Goal: Find specific page/section: Find specific page/section

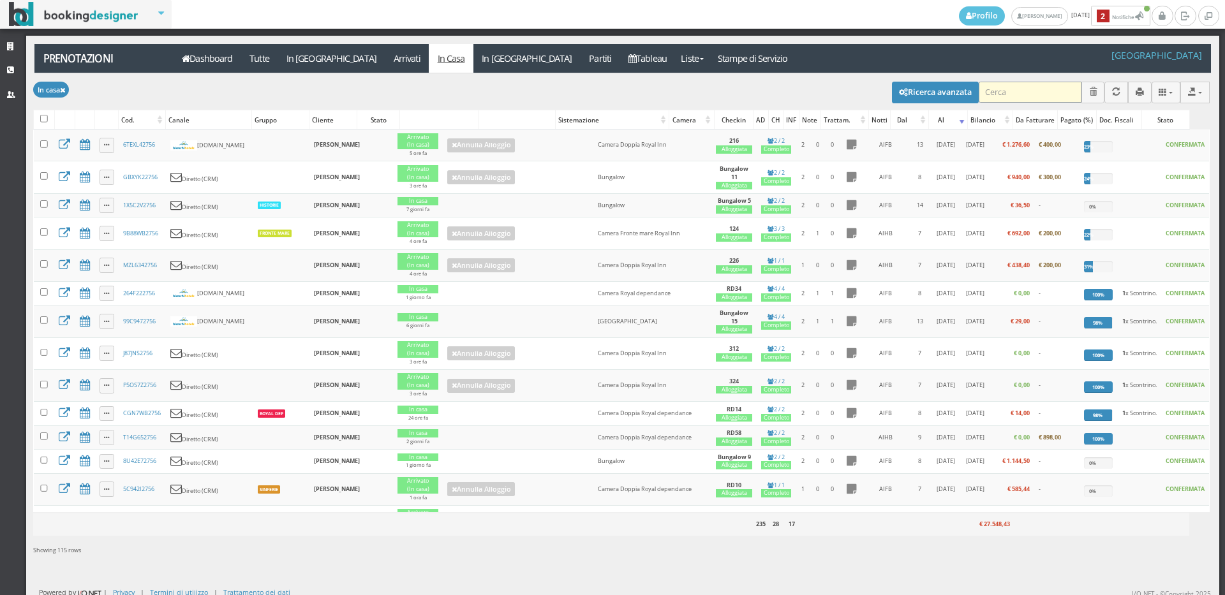
click at [1012, 89] on input "search" at bounding box center [1030, 92] width 103 height 21
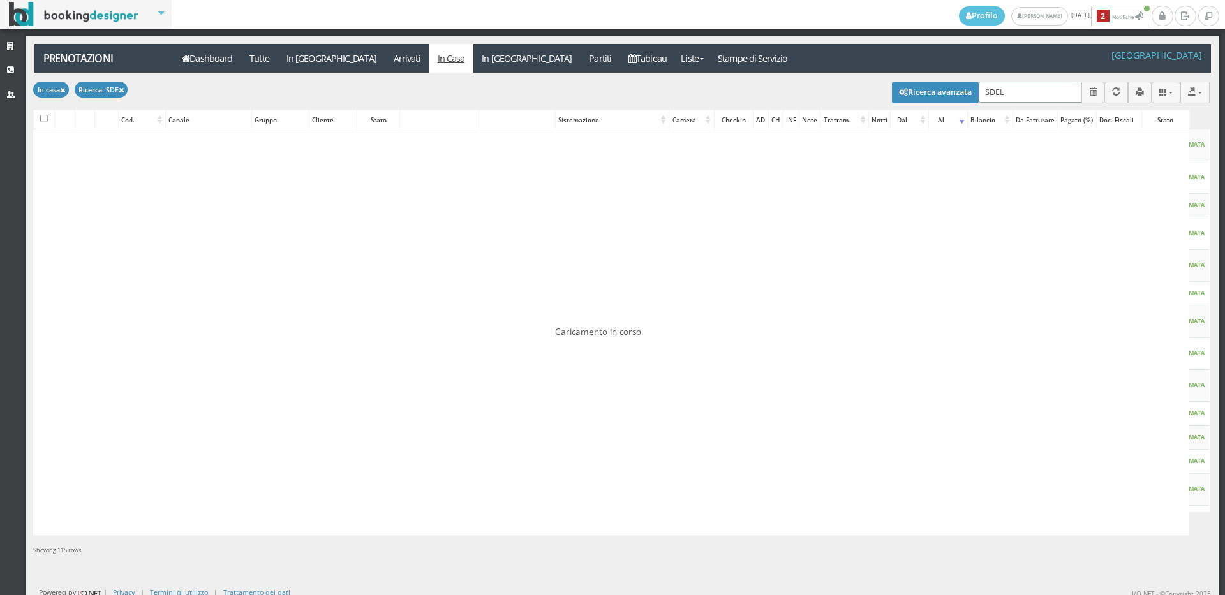
type input "SDELA"
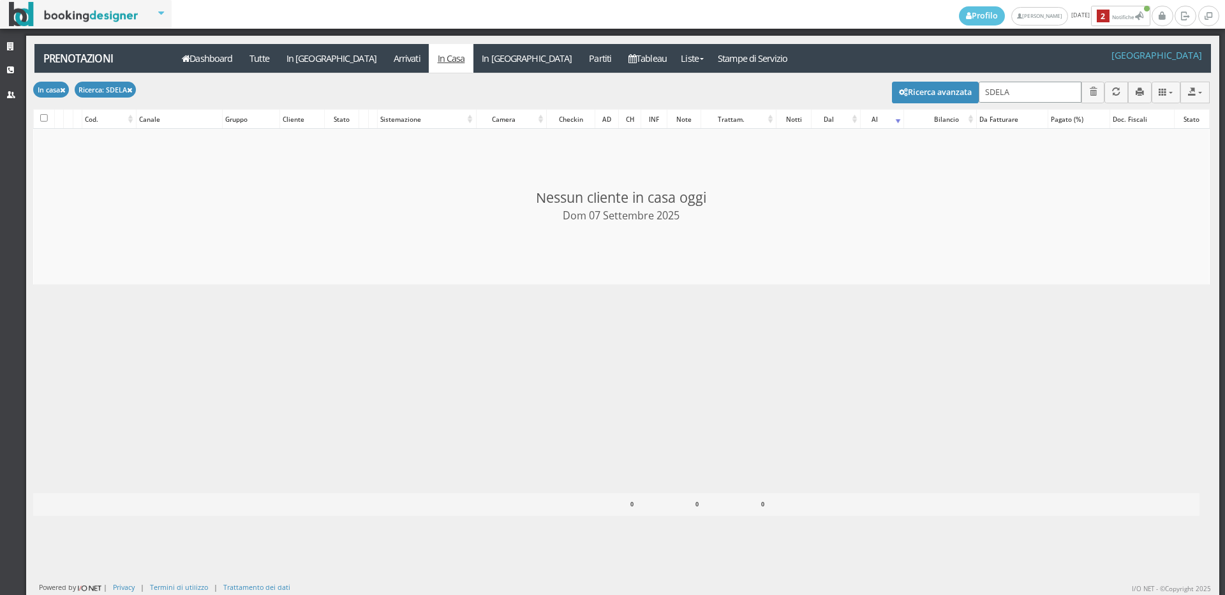
checkbox input "false"
type input "S"
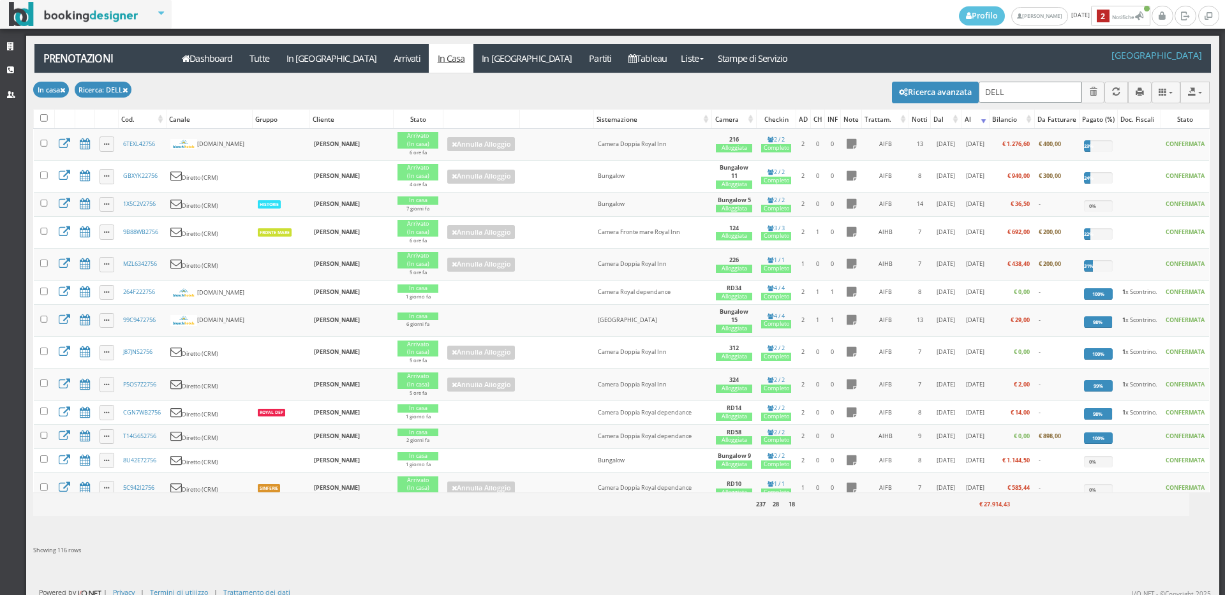
type input "DELLA"
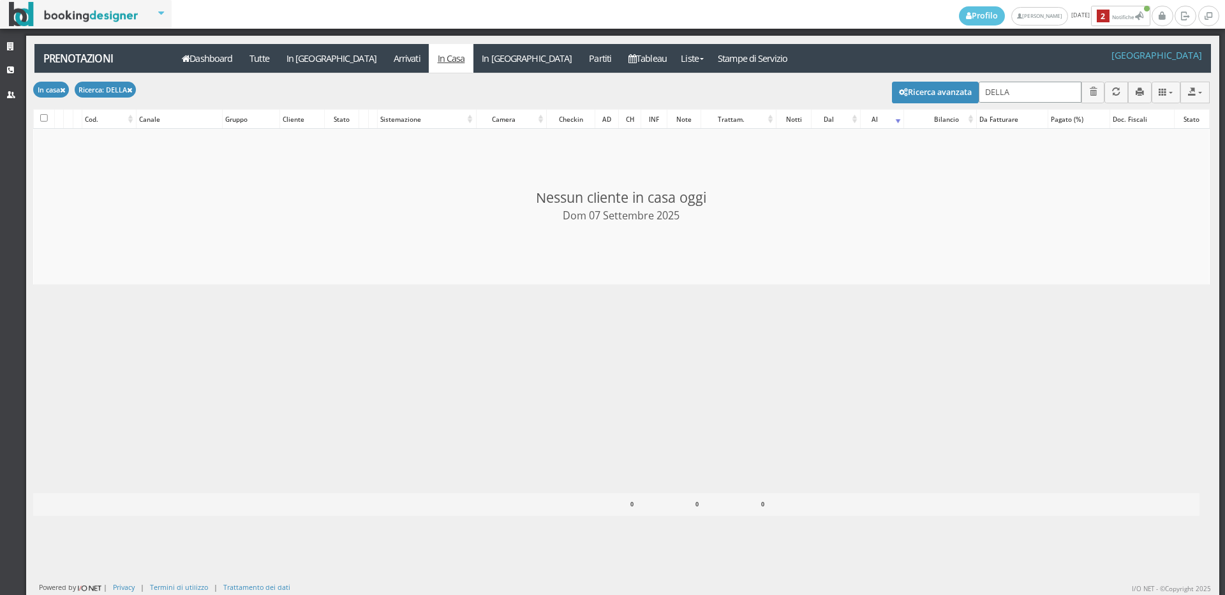
checkbox input "false"
type input "DELLAGI"
checkbox input "false"
type input "DELLAGIA"
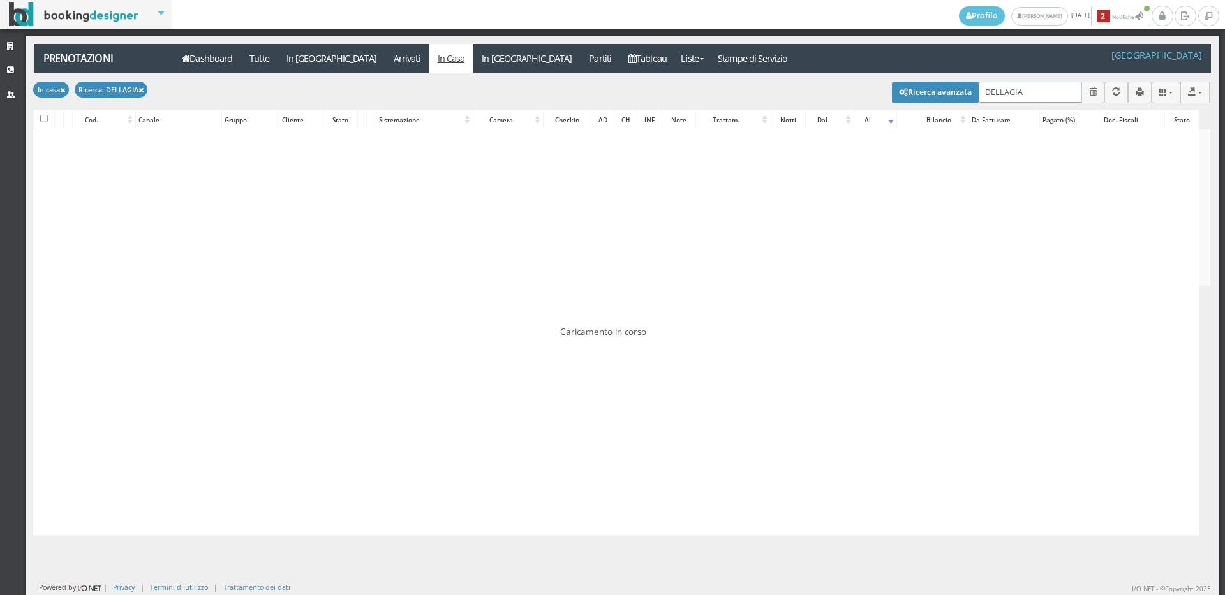
checkbox input "false"
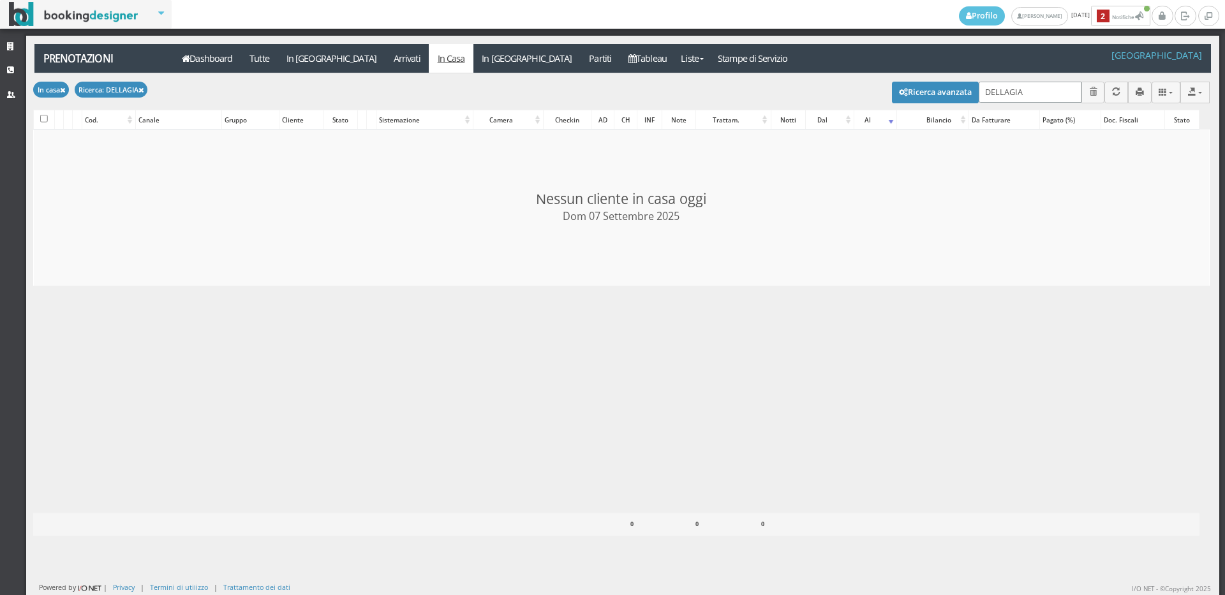
type input "DELLAGIAC"
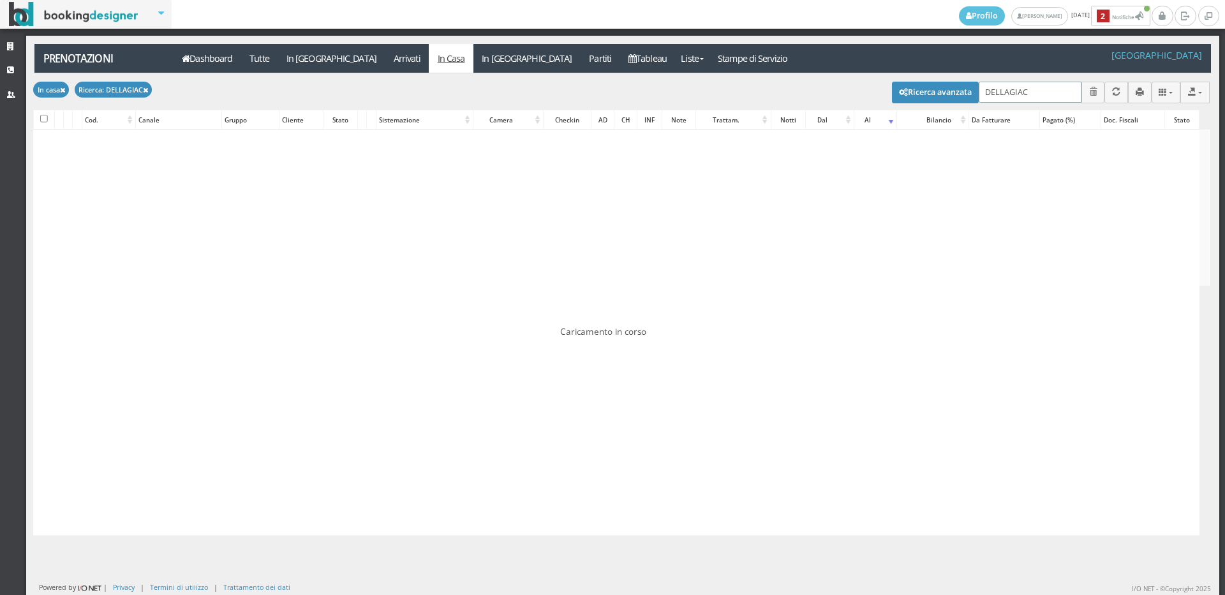
checkbox input "false"
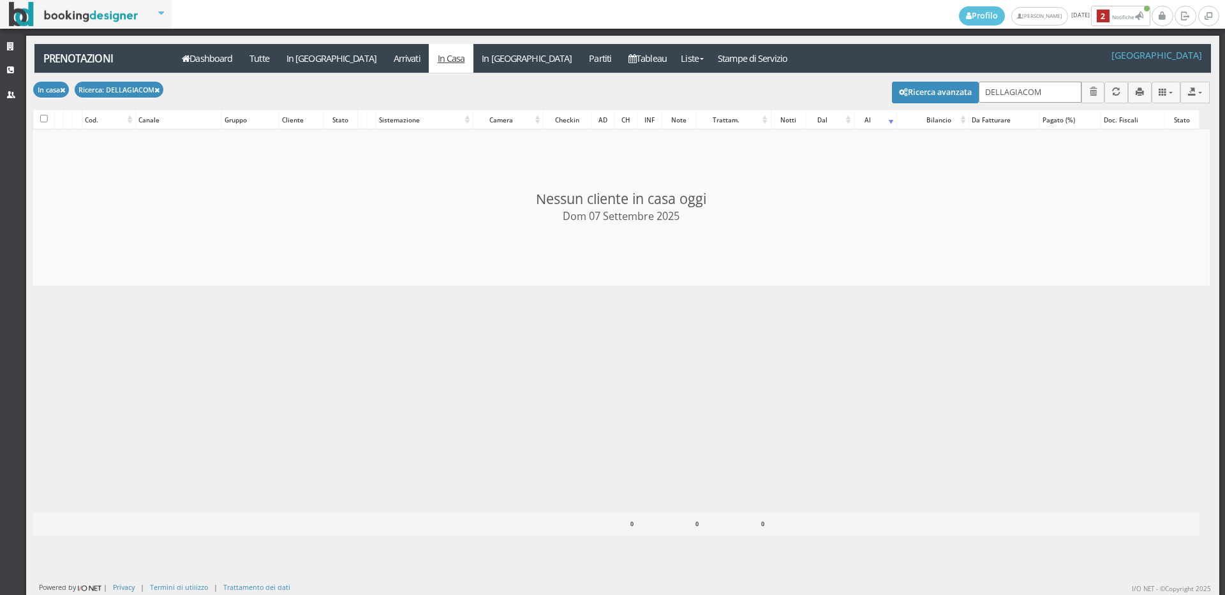
type input "DELLAGIACOMA"
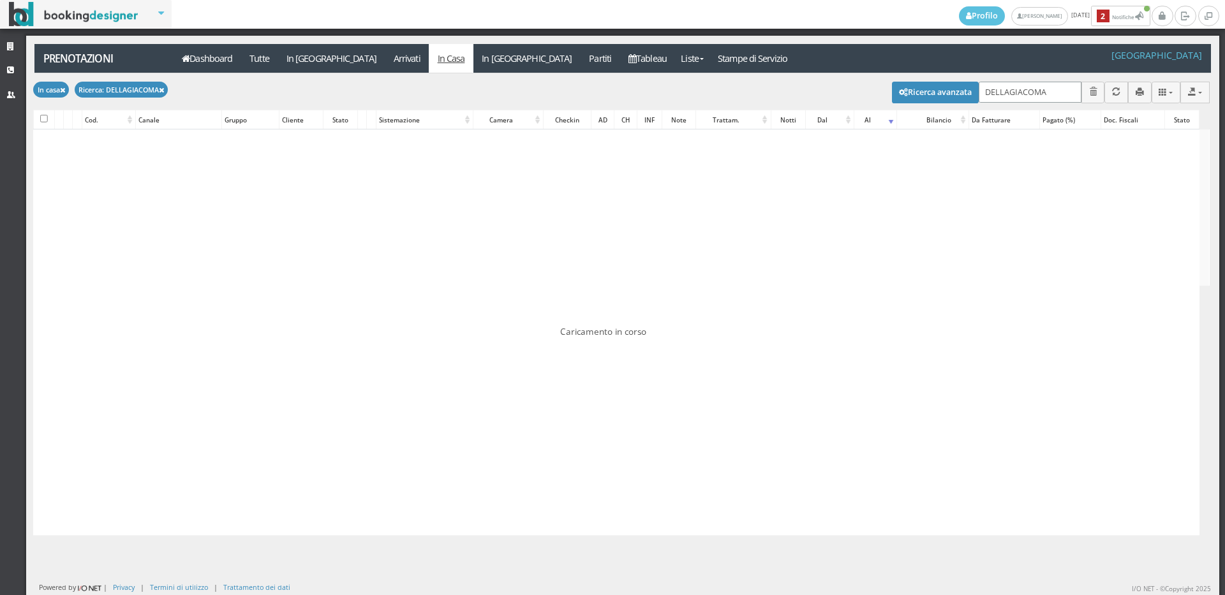
checkbox input "false"
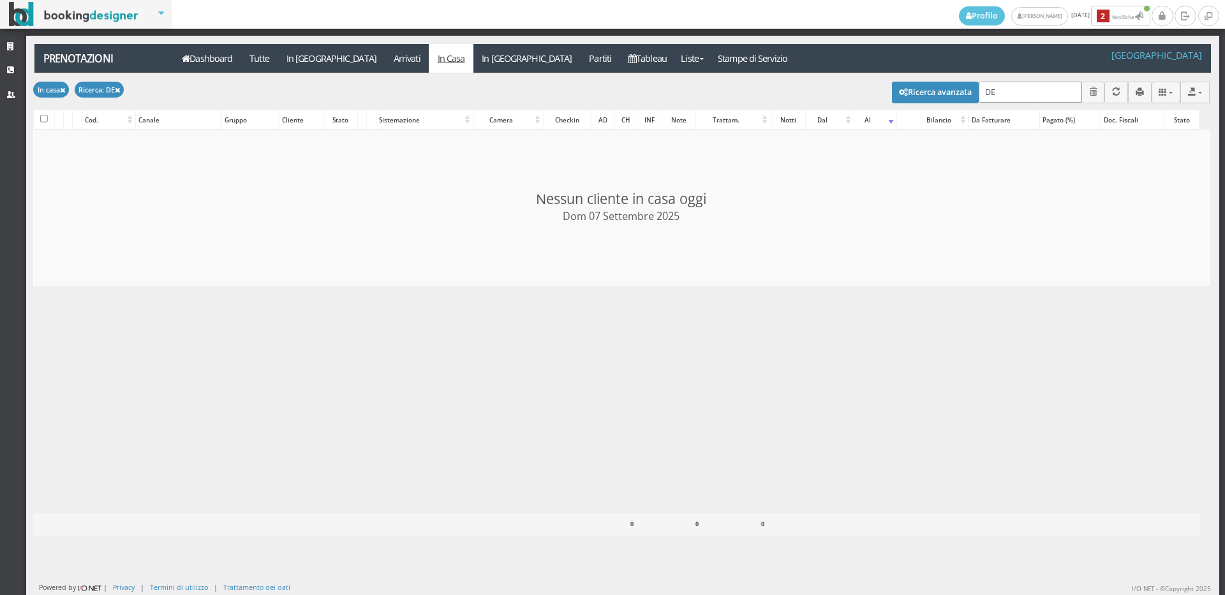
type input "D"
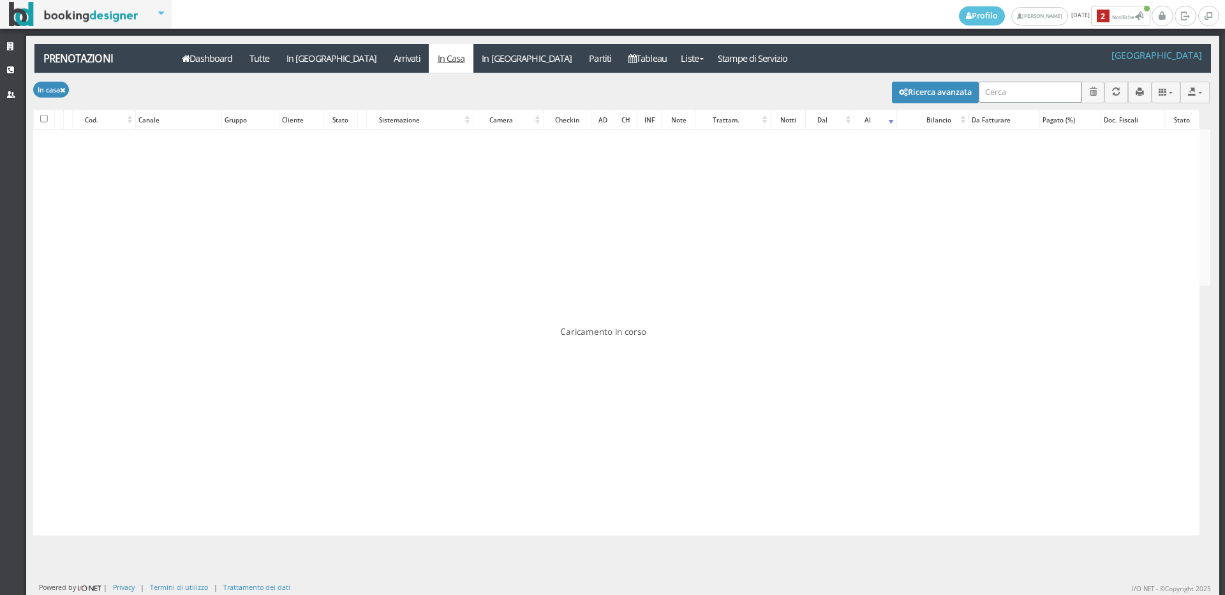
type input "D"
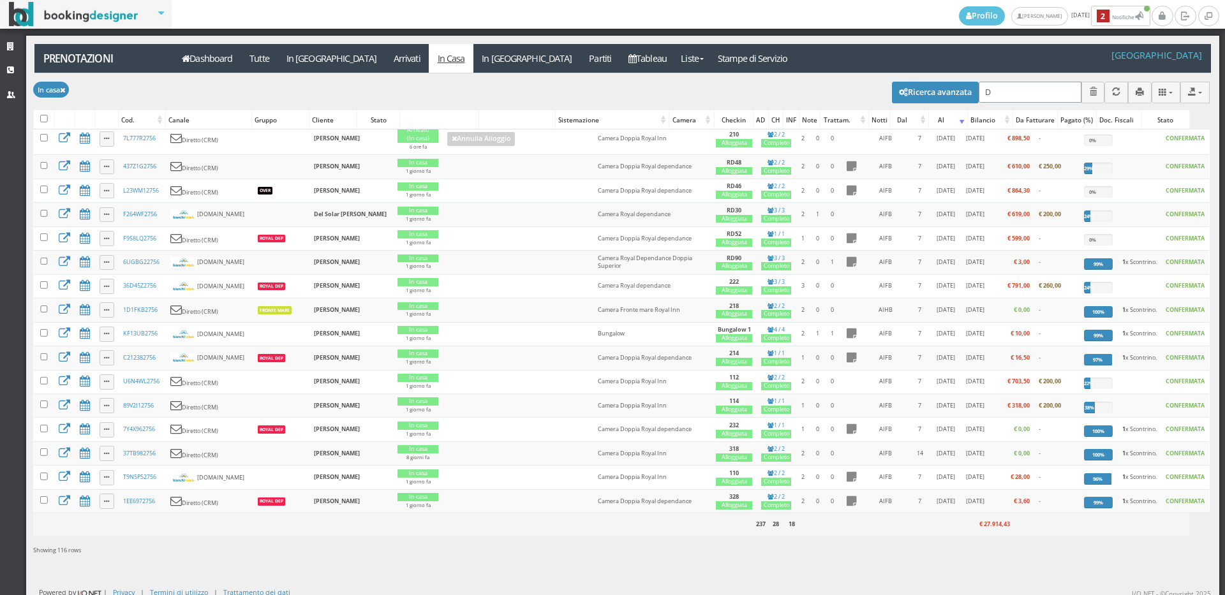
scroll to position [213, 0]
